Goal: Transaction & Acquisition: Purchase product/service

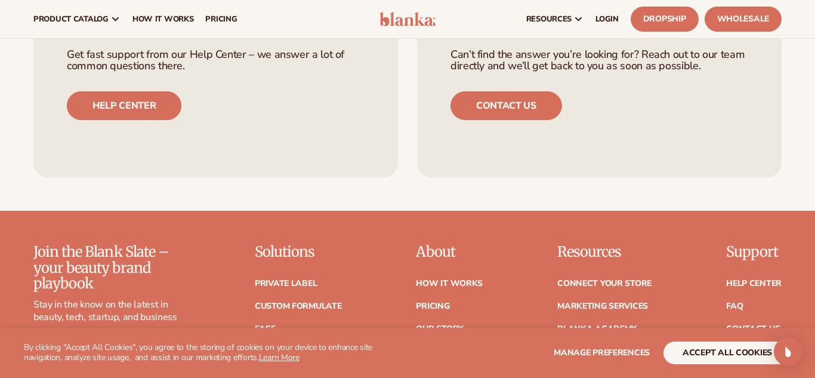
scroll to position [737, 0]
click at [132, 118] on link "Help center" at bounding box center [124, 105] width 115 height 29
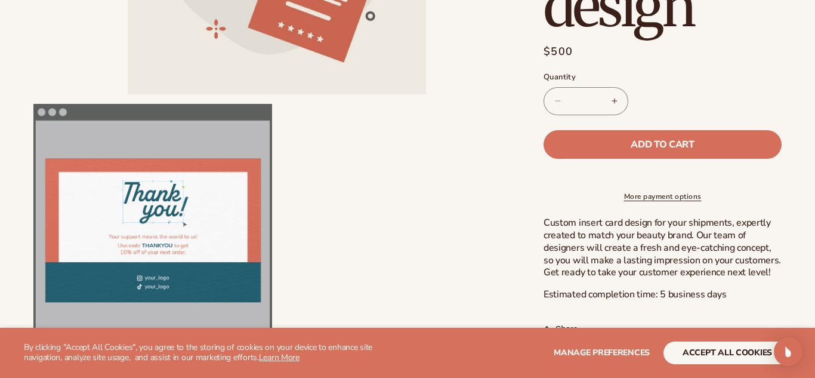
scroll to position [296, 0]
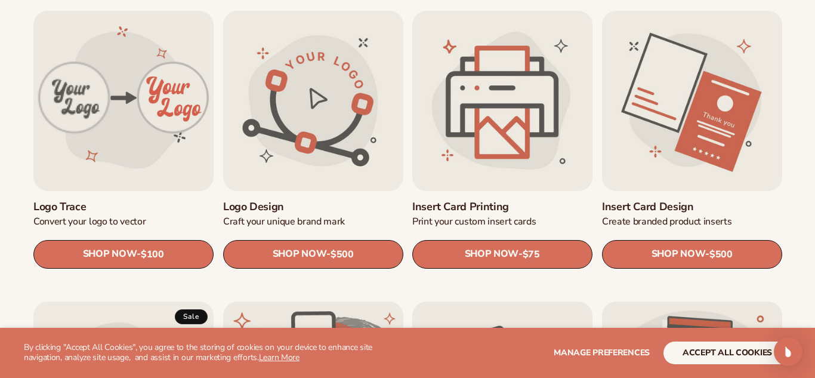
scroll to position [402, 0]
click at [533, 200] on link "Insert card printing" at bounding box center [502, 206] width 180 height 13
